Goal: Task Accomplishment & Management: Manage account settings

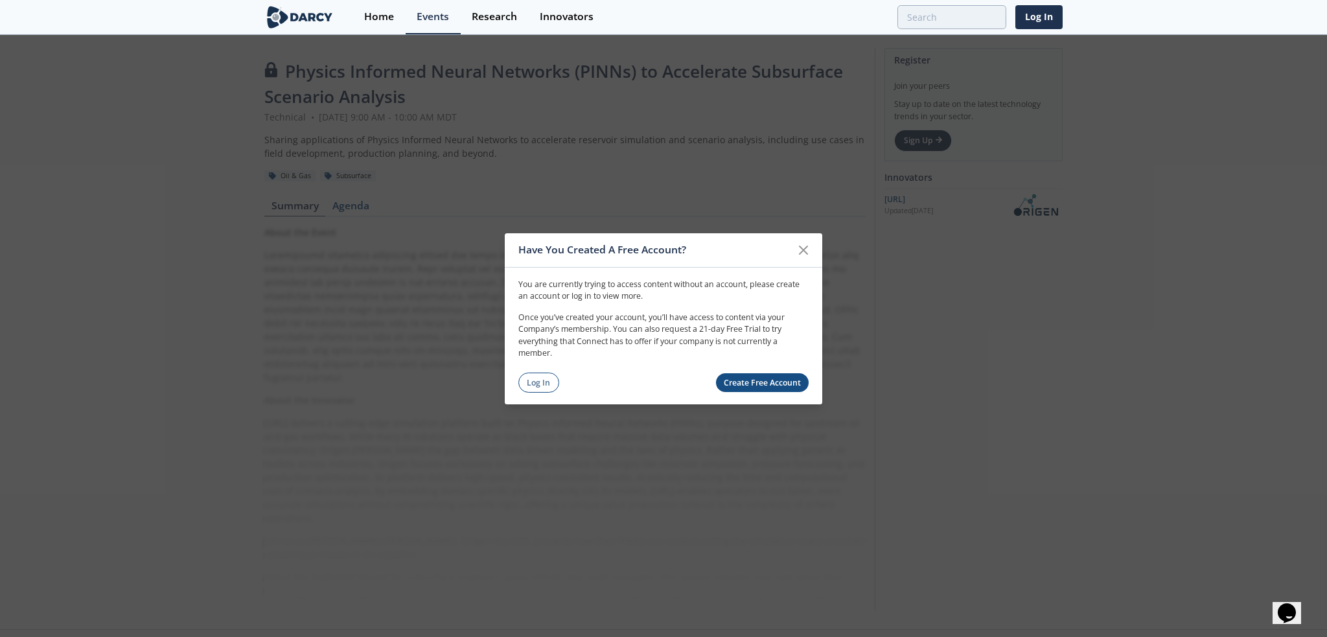
drag, startPoint x: 536, startPoint y: 384, endPoint x: 549, endPoint y: 356, distance: 31.0
click at [536, 384] on link "Log In" at bounding box center [538, 383] width 41 height 20
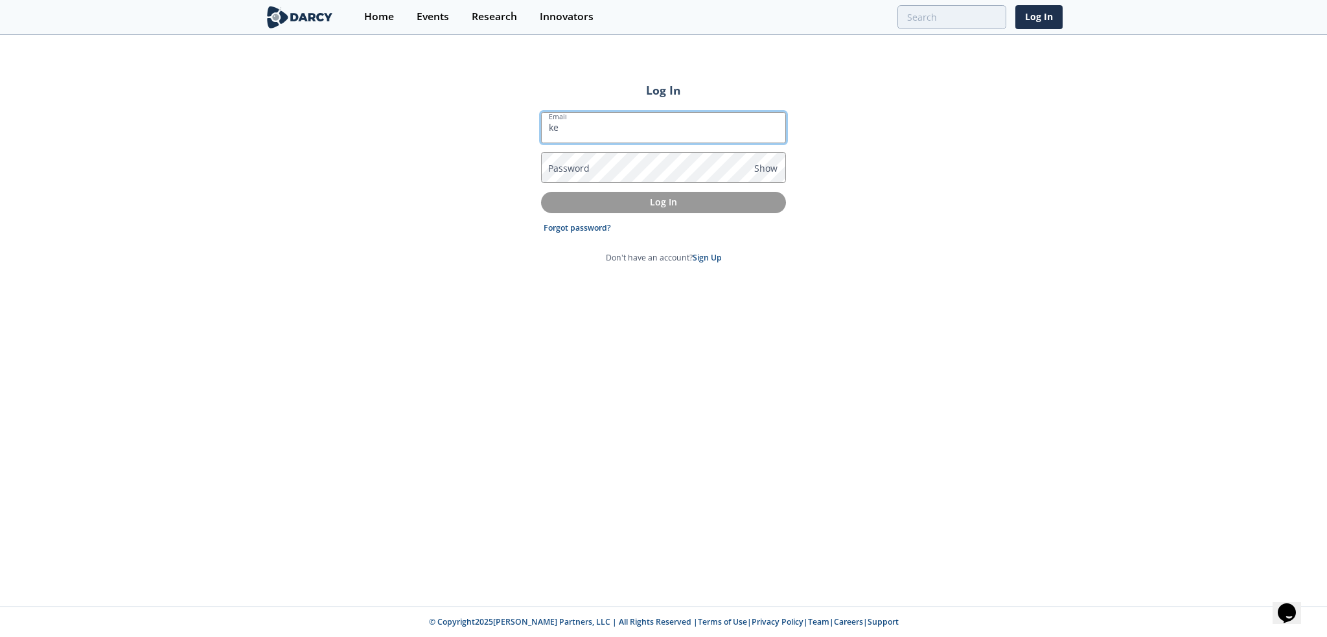
type input "k"
type input "[DOMAIN_NAME][EMAIL_ADDRESS][DOMAIN_NAME]"
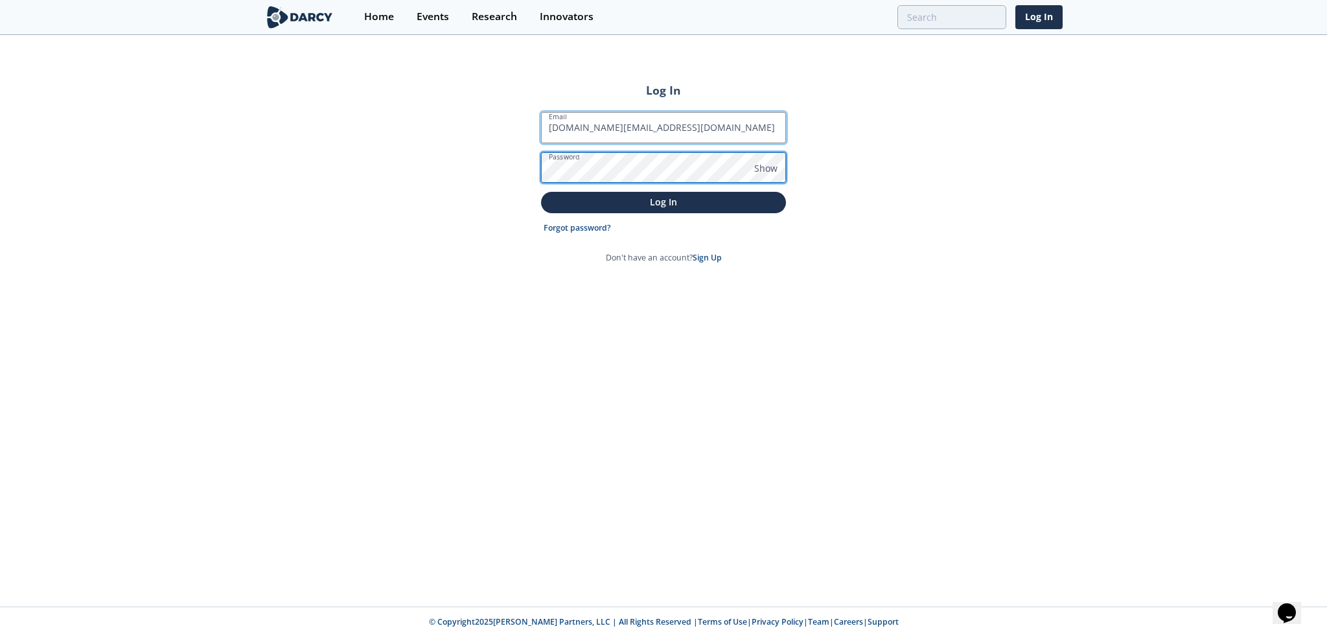
click at [541, 192] on button "Log In" at bounding box center [663, 202] width 245 height 21
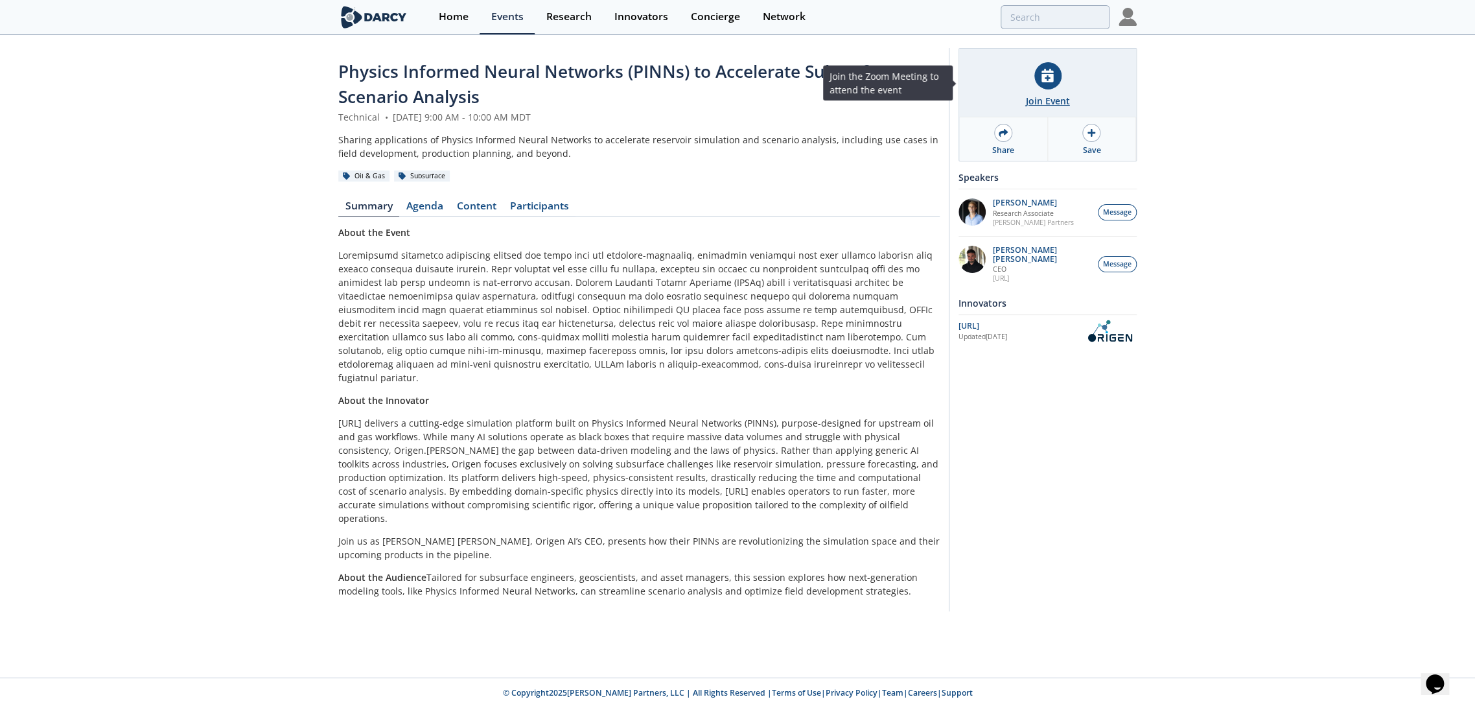
click at [1046, 83] on div at bounding box center [1047, 75] width 27 height 27
click at [121, 151] on div "Physics Informed Neural Networks (PINNs) to Accelerate Subsurface Scenario Anal…" at bounding box center [737, 332] width 1475 height 593
